Goal: Task Accomplishment & Management: Manage account settings

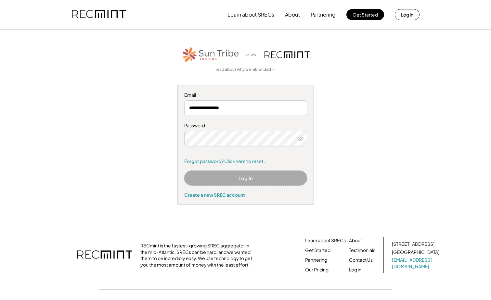
click at [263, 177] on button "Log In" at bounding box center [245, 178] width 123 height 15
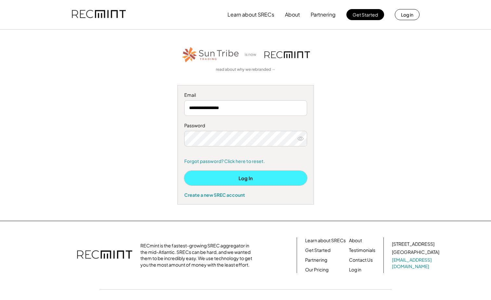
click at [234, 179] on button "Log In" at bounding box center [245, 178] width 123 height 15
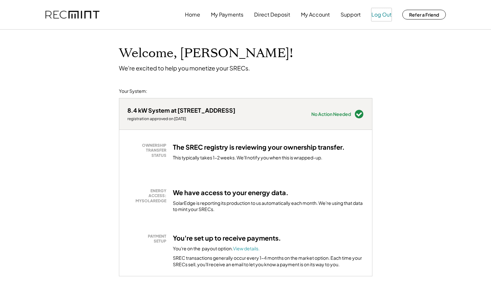
click at [375, 17] on button "Log Out" at bounding box center [381, 14] width 20 height 13
